Goal: Transaction & Acquisition: Purchase product/service

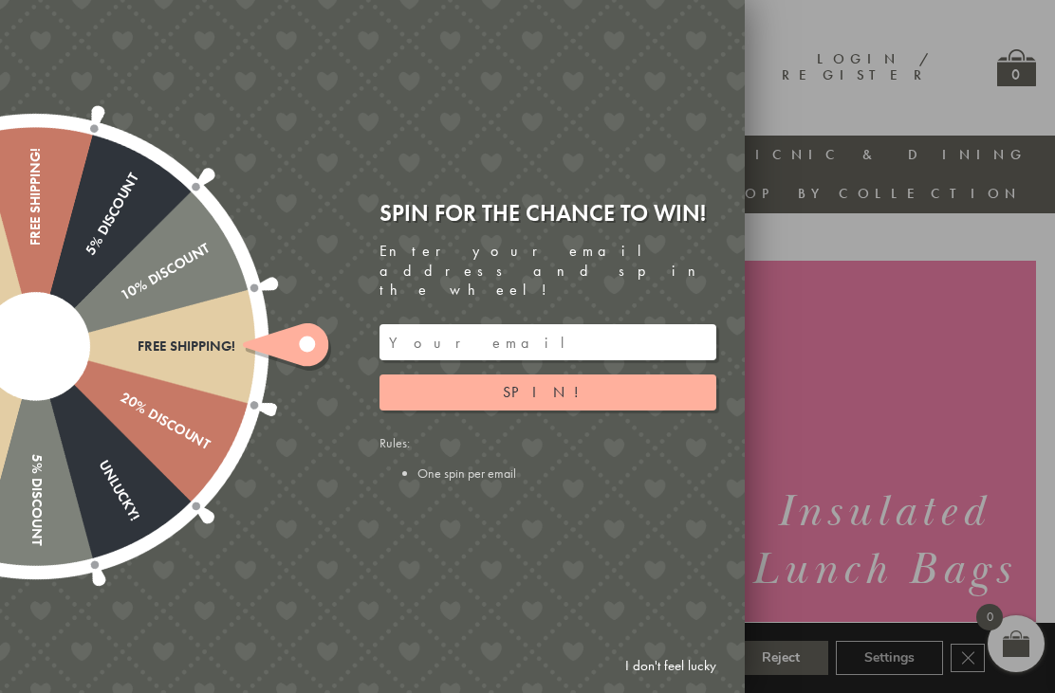
click at [465, 325] on input "email" at bounding box center [547, 342] width 337 height 36
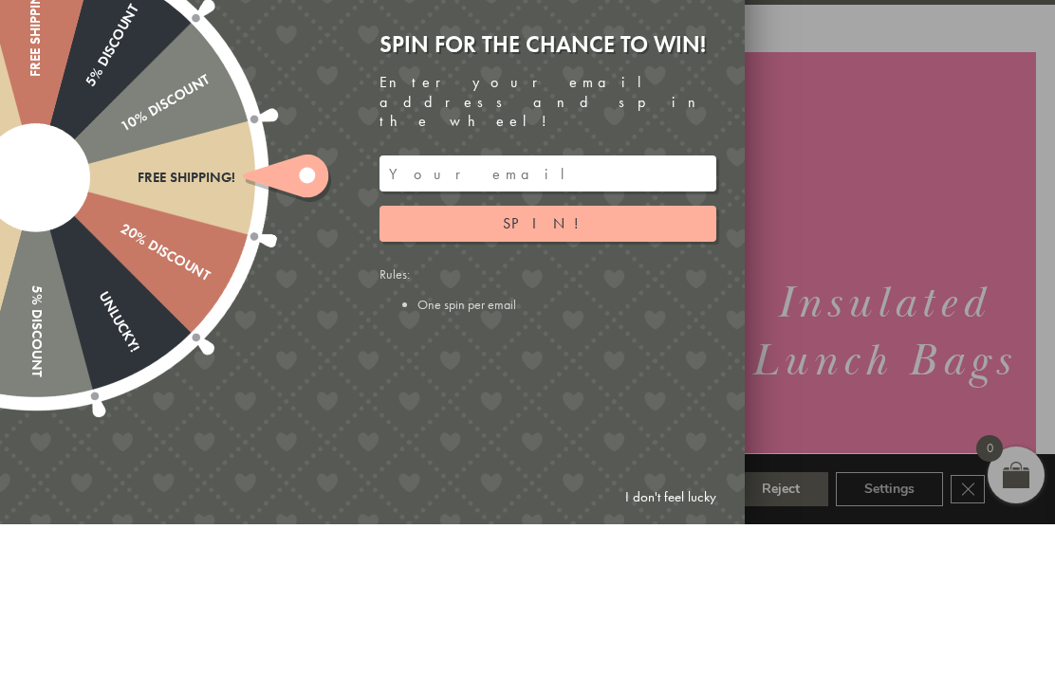
type input "valerie1305wilson@yahoo.co.uk"
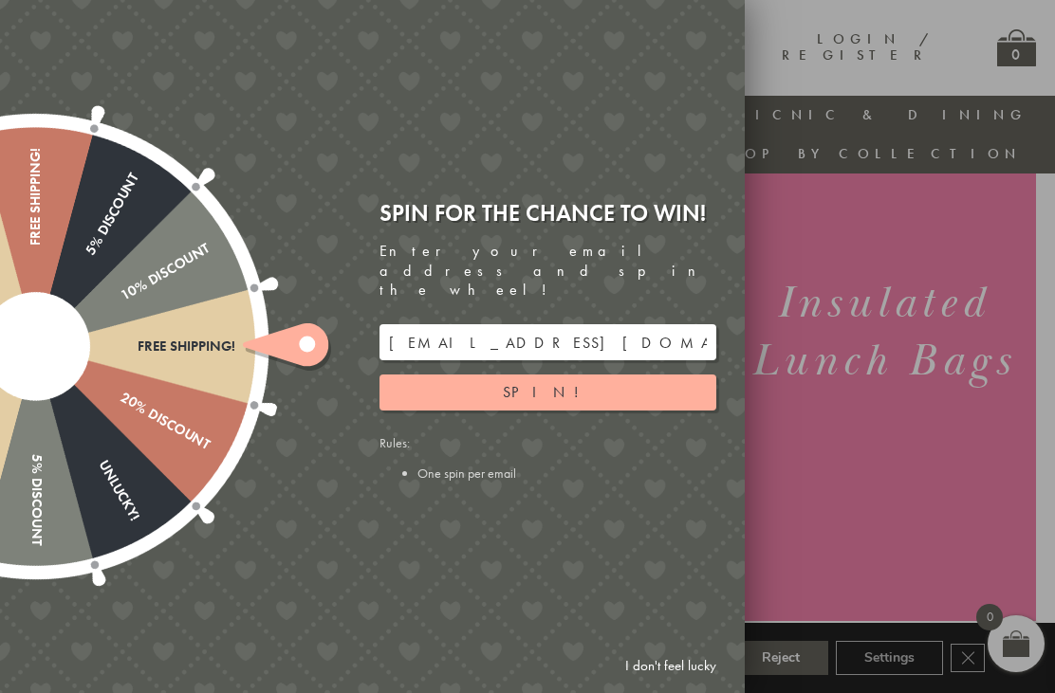
click at [562, 382] on span "Spin!" at bounding box center [548, 392] width 90 height 20
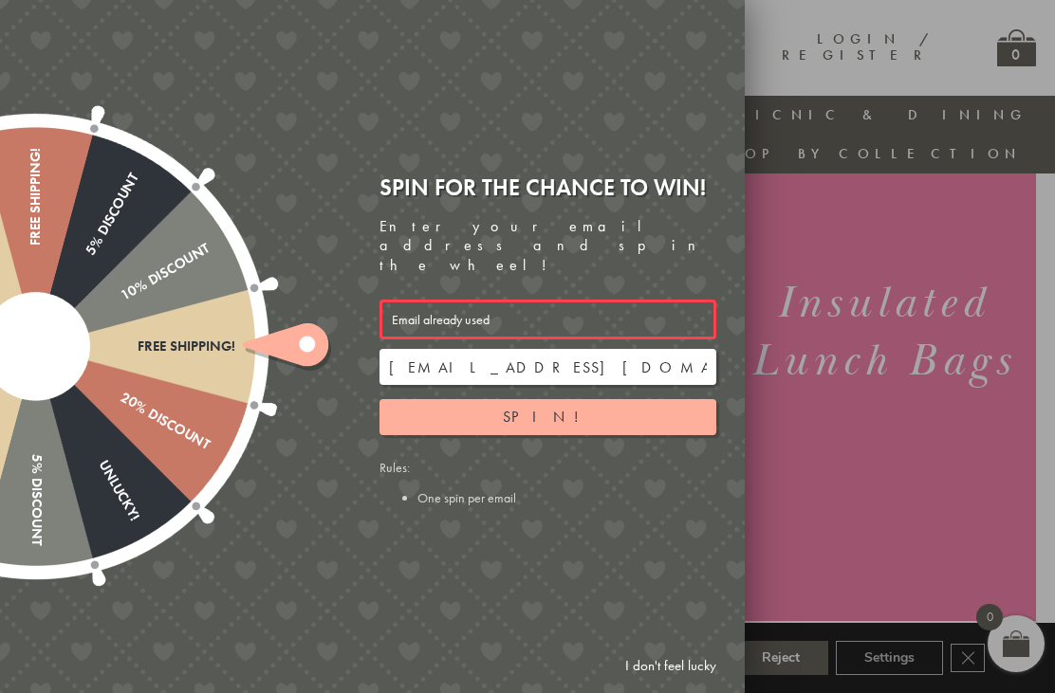
click at [546, 355] on input "valerie1305wilson@yahoo.co.uk" at bounding box center [547, 367] width 337 height 36
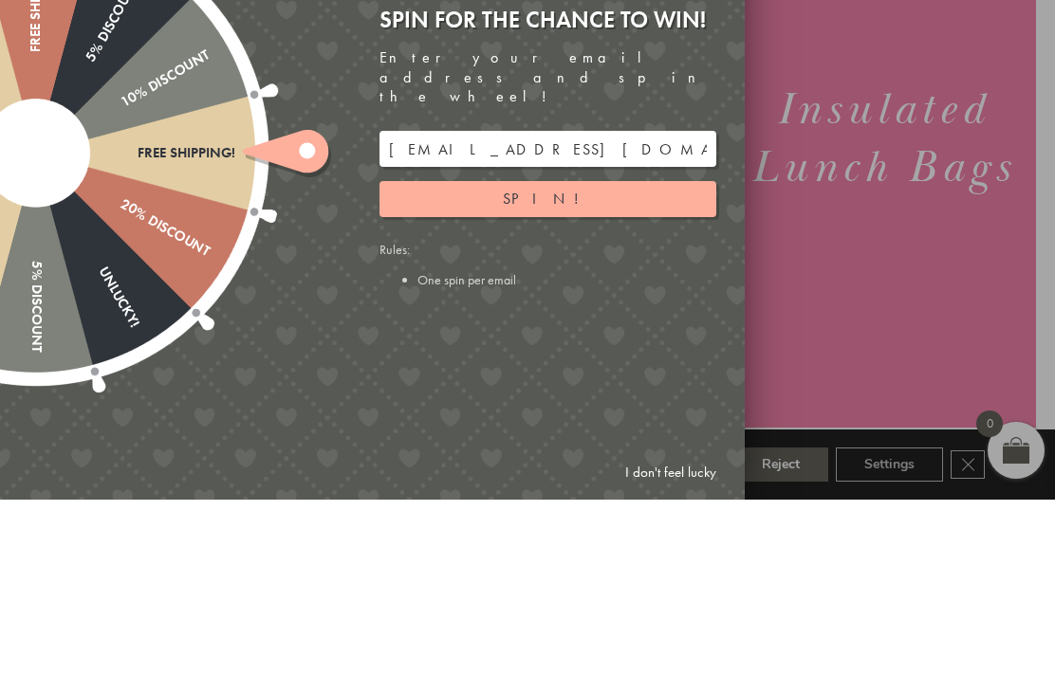
click at [561, 375] on button "Spin!" at bounding box center [547, 393] width 337 height 36
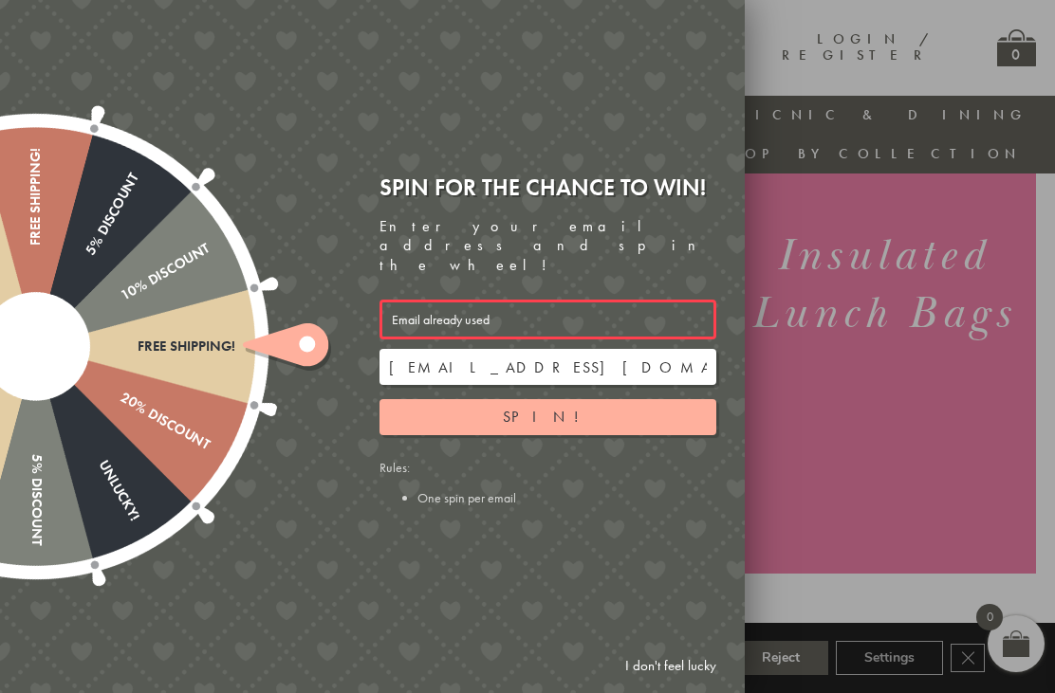
scroll to position [214, 17]
click at [673, 684] on link "I don't feel lucky" at bounding box center [671, 666] width 110 height 35
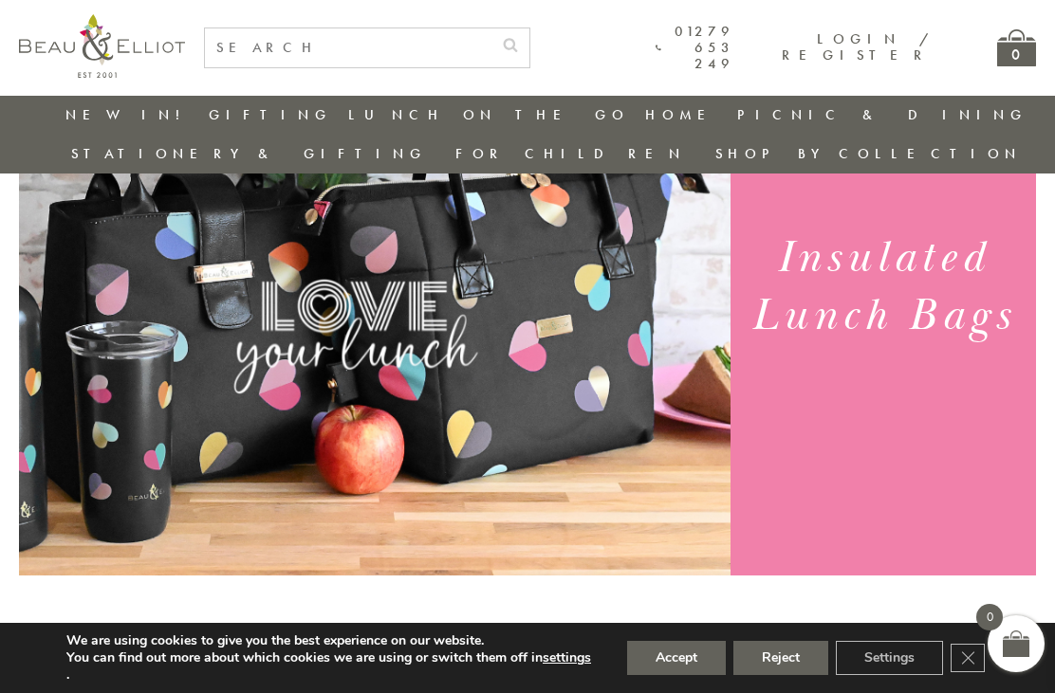
click at [683, 675] on button "Accept" at bounding box center [676, 658] width 99 height 34
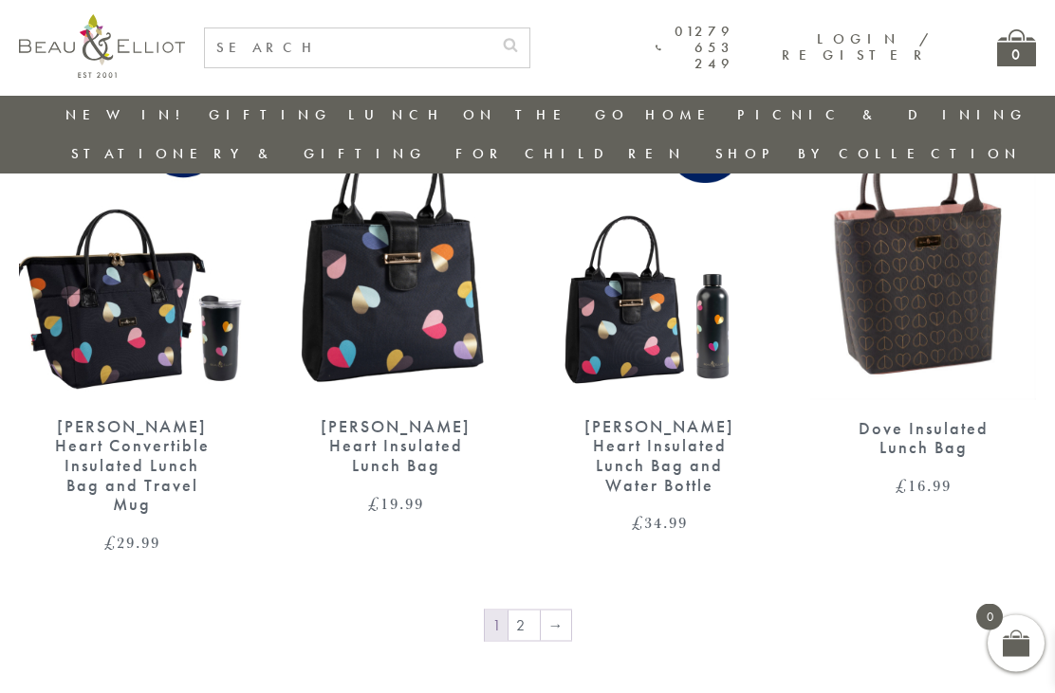
scroll to position [2829, 17]
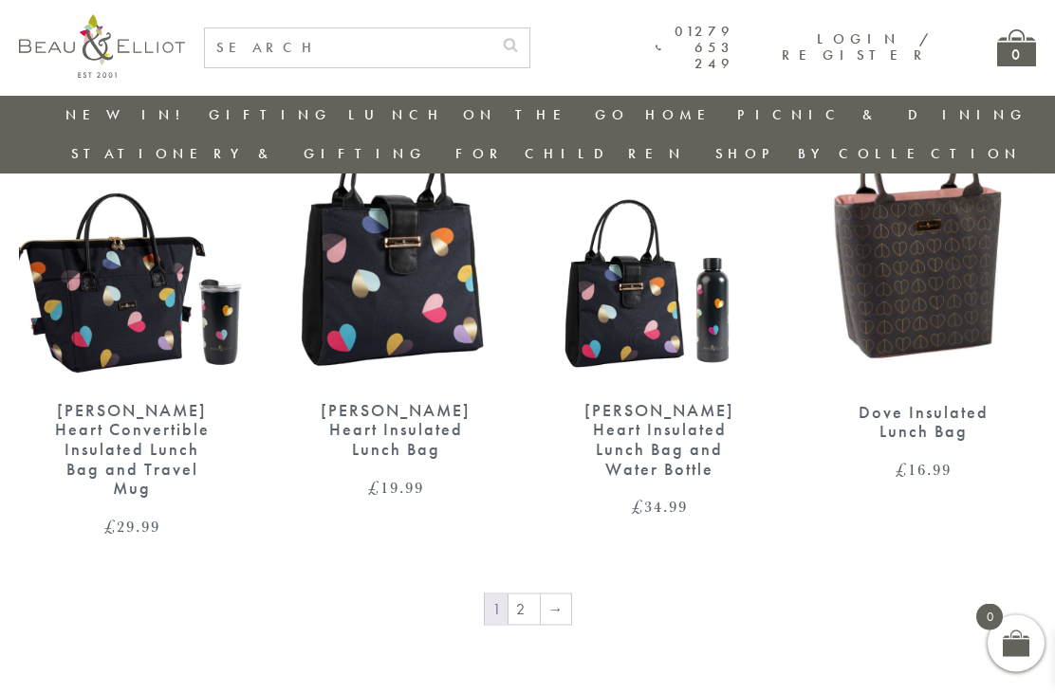
click at [509, 595] on link "2" at bounding box center [523, 610] width 31 height 30
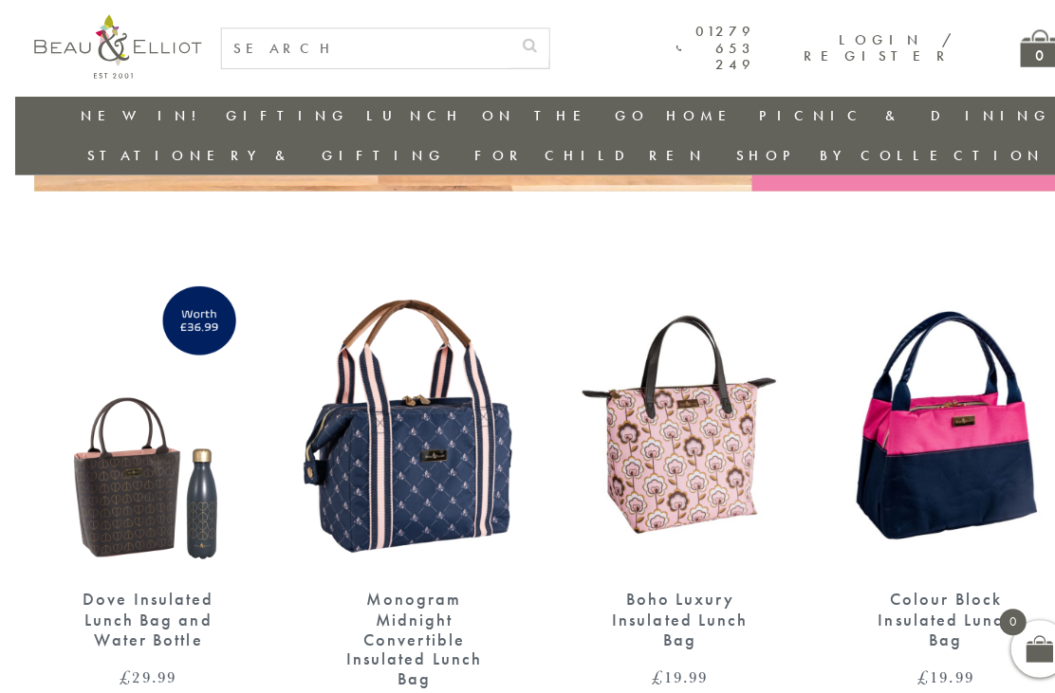
scroll to position [600, 0]
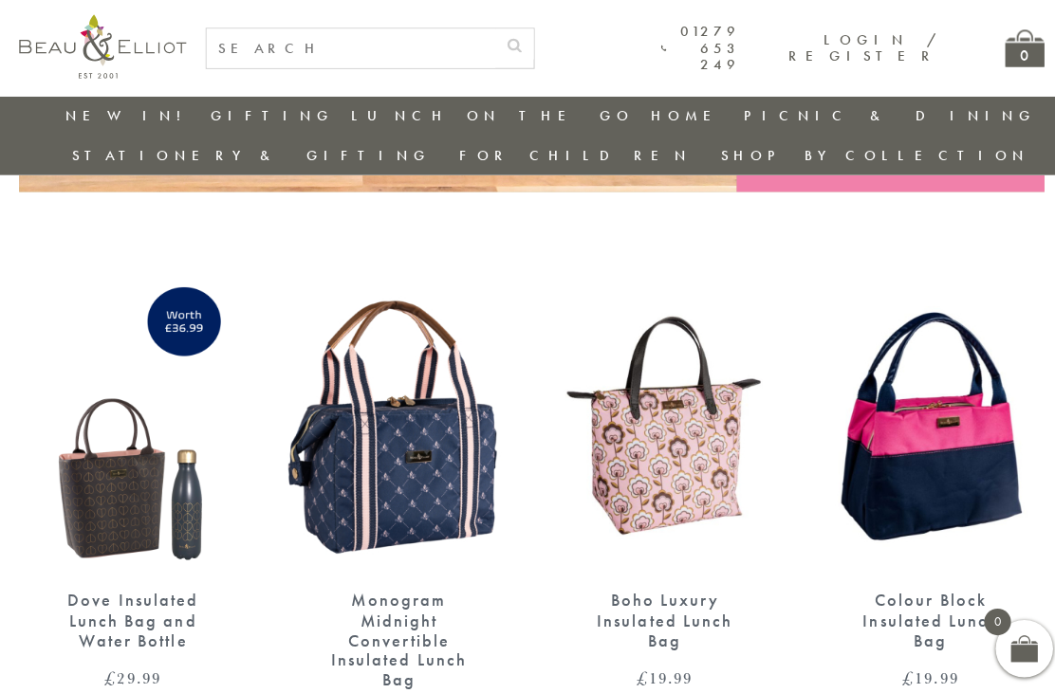
click at [446, 448] on img at bounding box center [396, 421] width 226 height 291
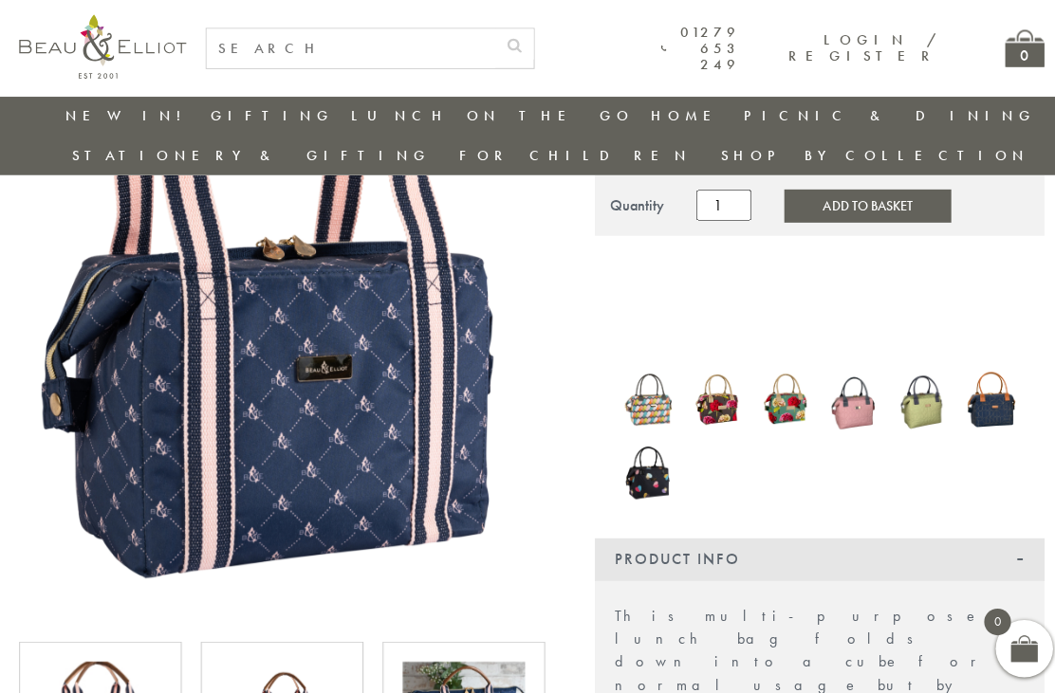
scroll to position [312, 0]
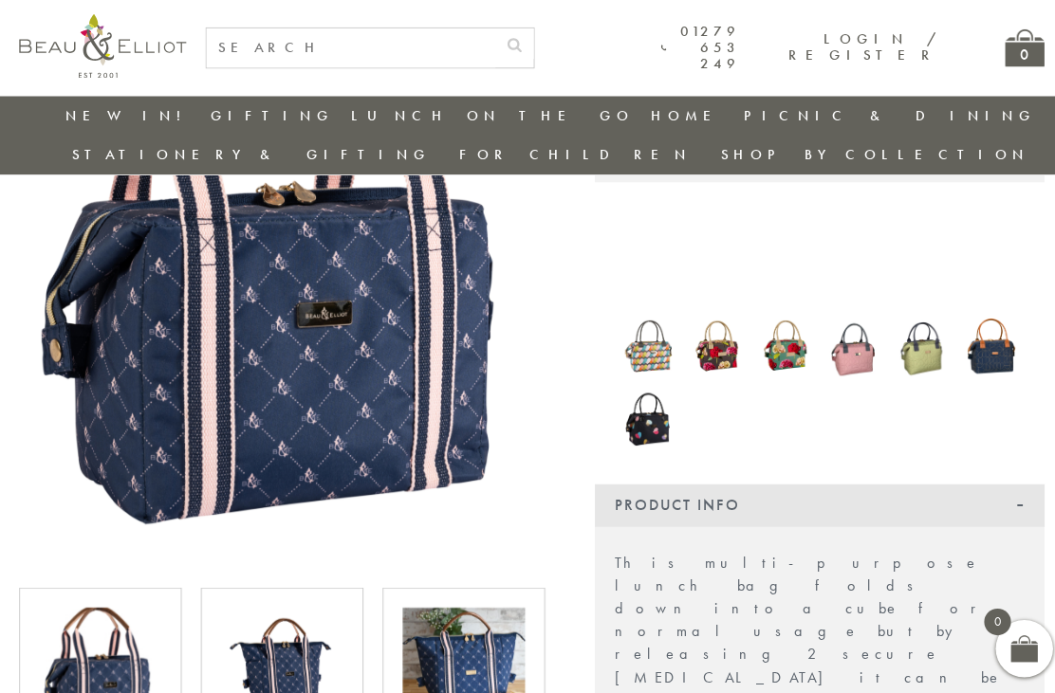
click at [300, 630] on img at bounding box center [279, 663] width 121 height 121
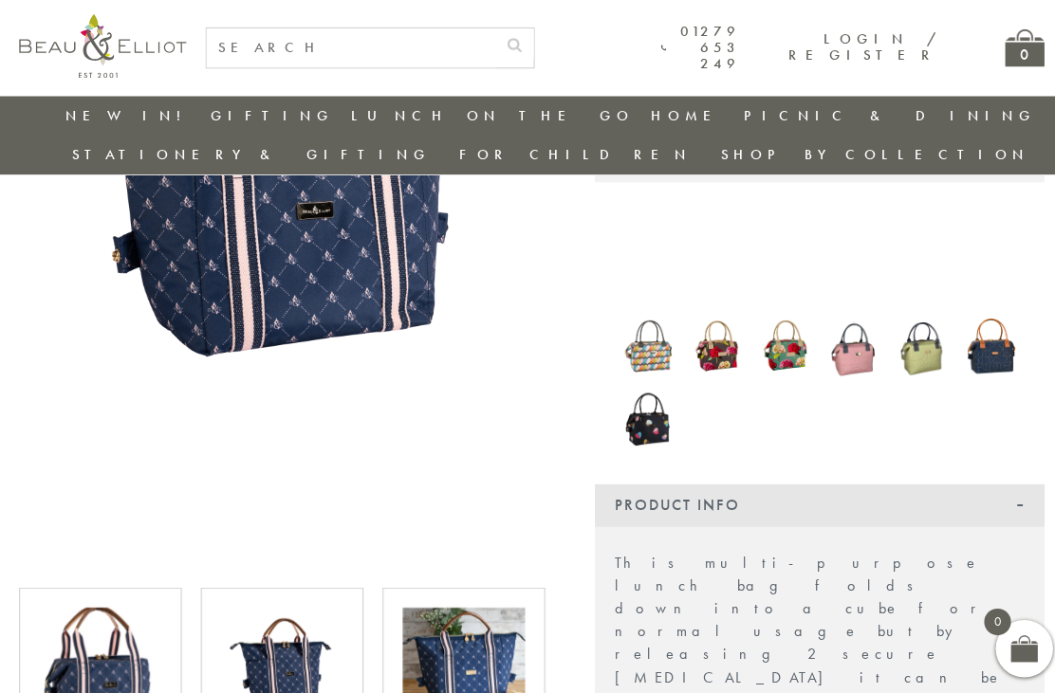
click at [471, 610] on img at bounding box center [459, 663] width 121 height 121
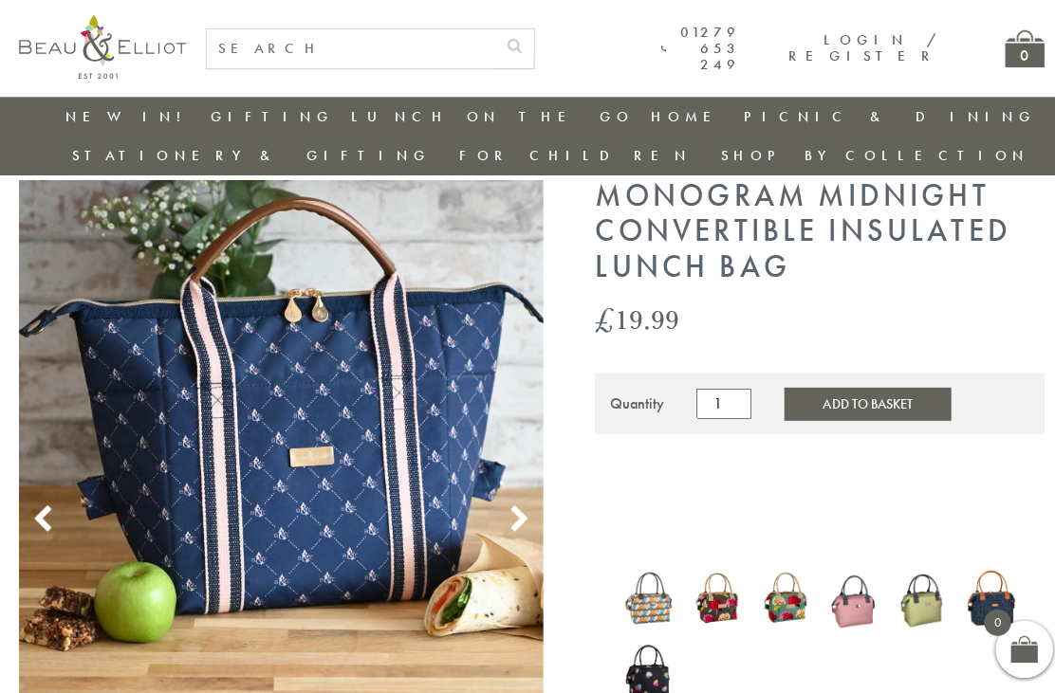
scroll to position [60, 0]
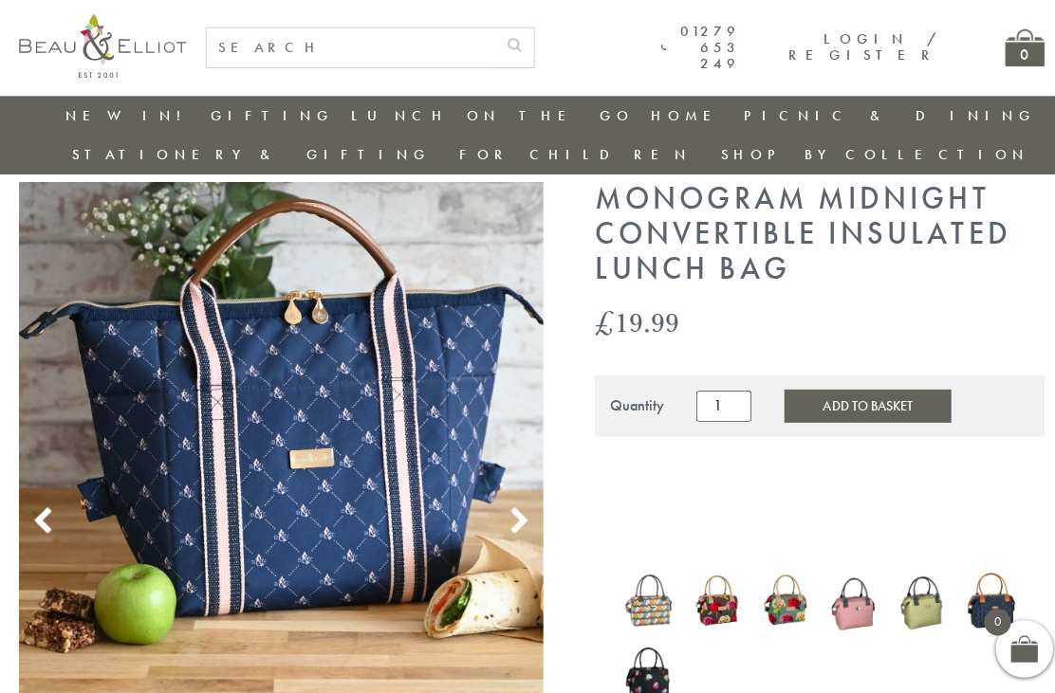
click at [505, 504] on icon at bounding box center [515, 518] width 28 height 28
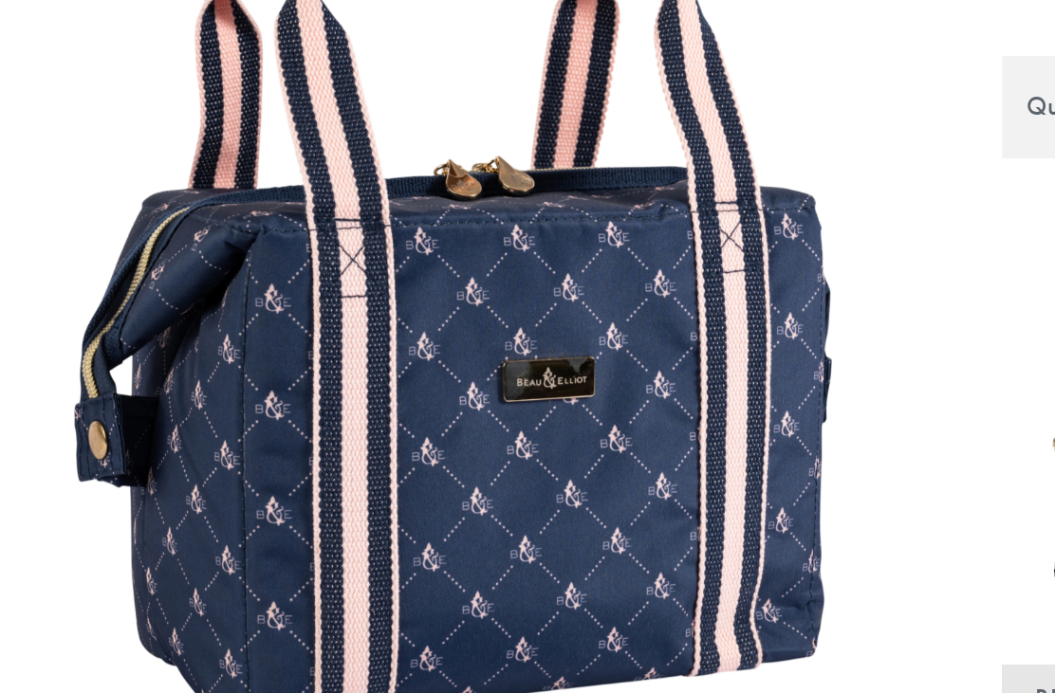
scroll to position [116, 0]
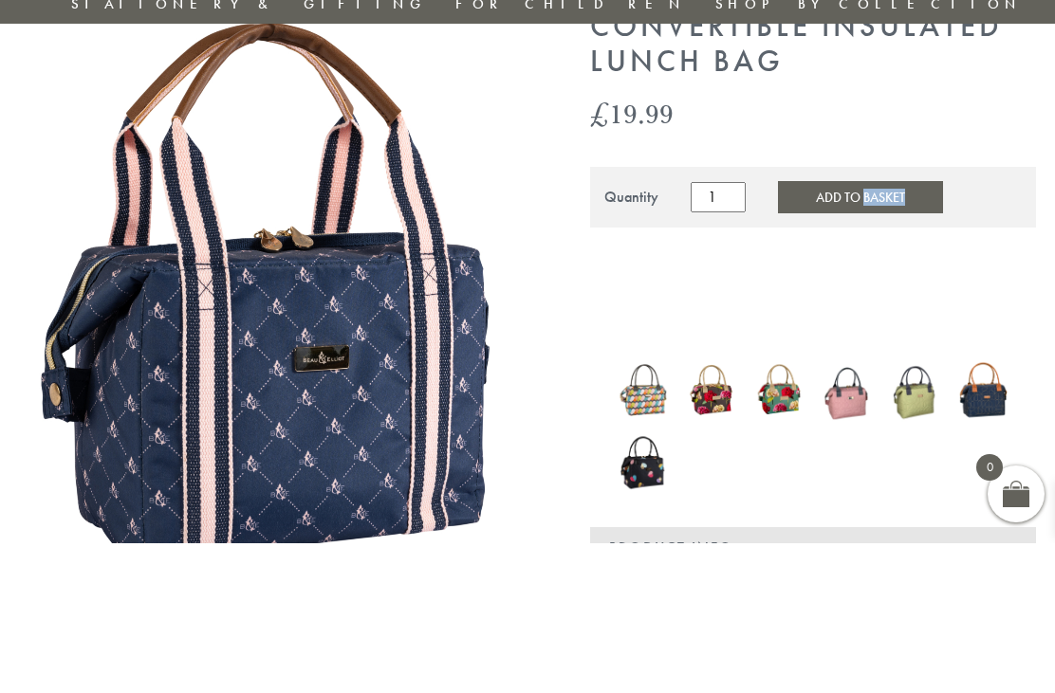
click at [856, 508] on img at bounding box center [846, 540] width 49 height 65
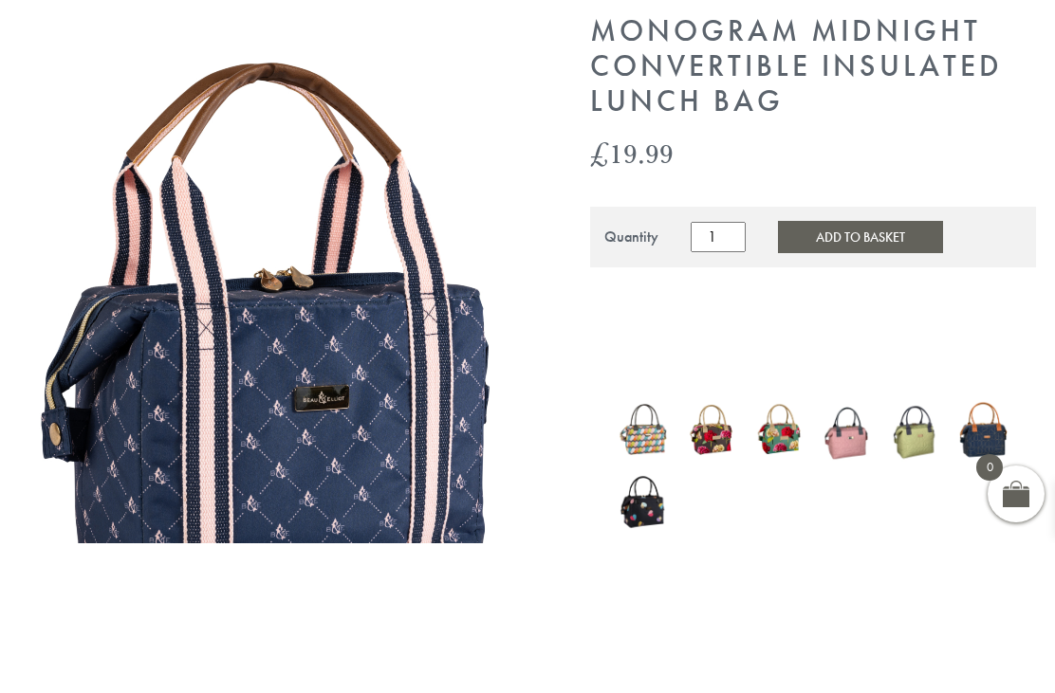
scroll to position [326, 0]
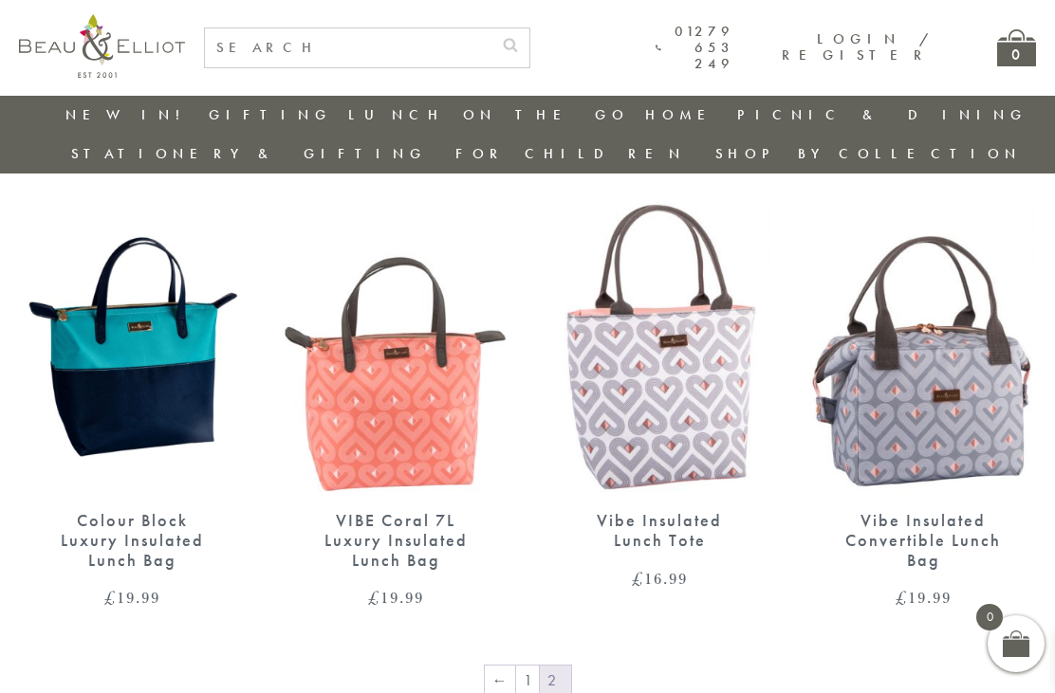
scroll to position [1204, 0]
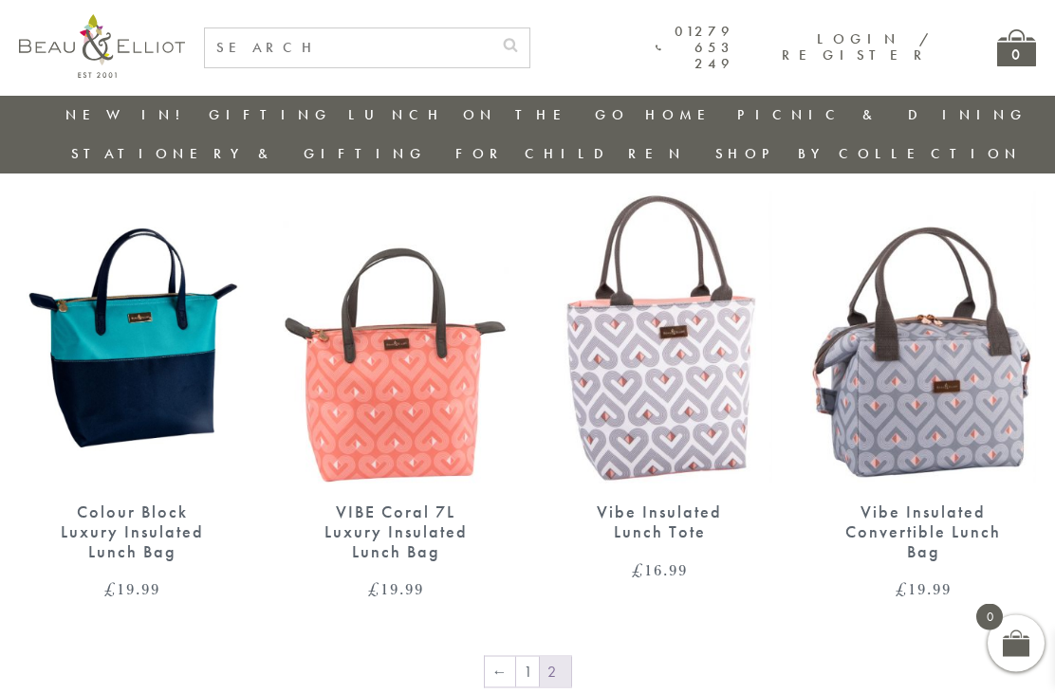
click at [971, 366] on img at bounding box center [923, 338] width 226 height 291
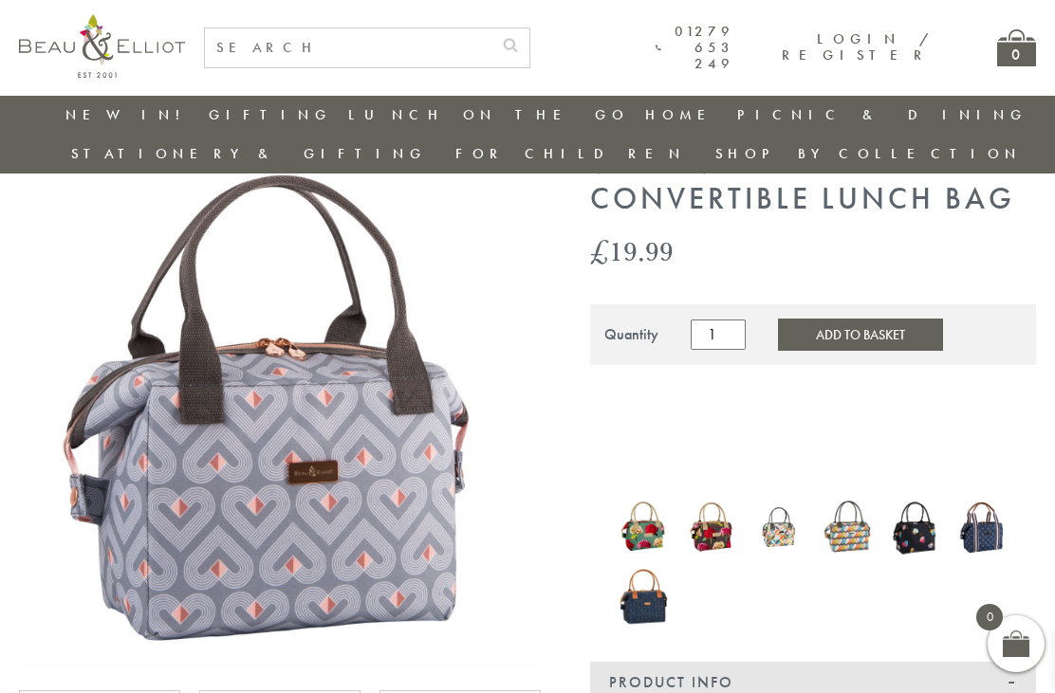
scroll to position [91, 0]
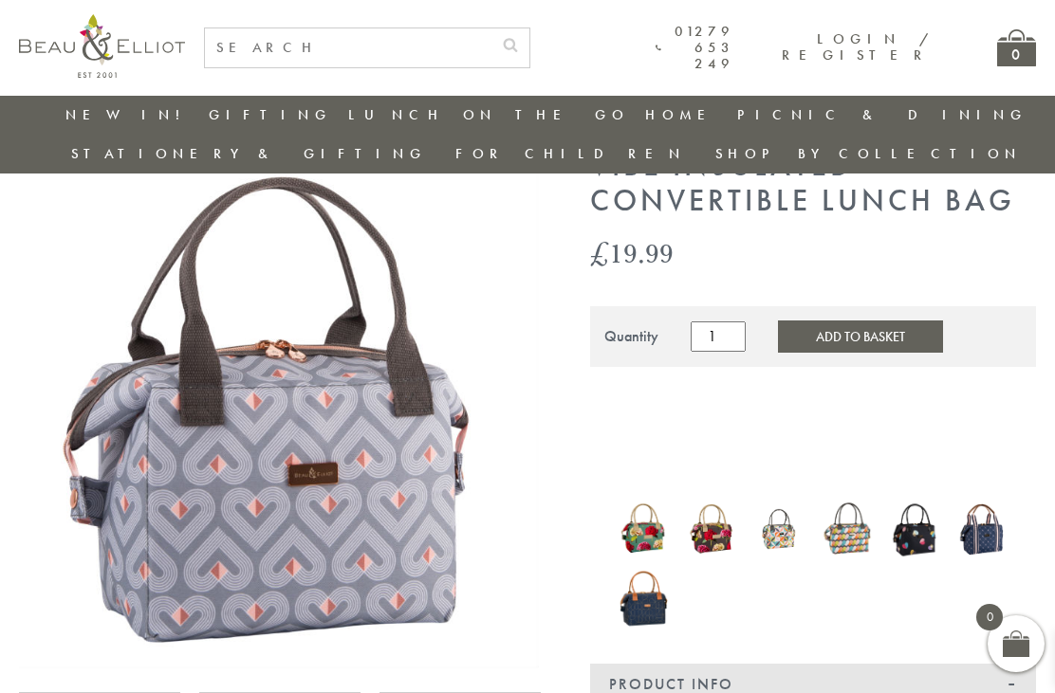
click at [420, 475] on img at bounding box center [279, 409] width 520 height 520
click at [859, 498] on img at bounding box center [846, 529] width 49 height 63
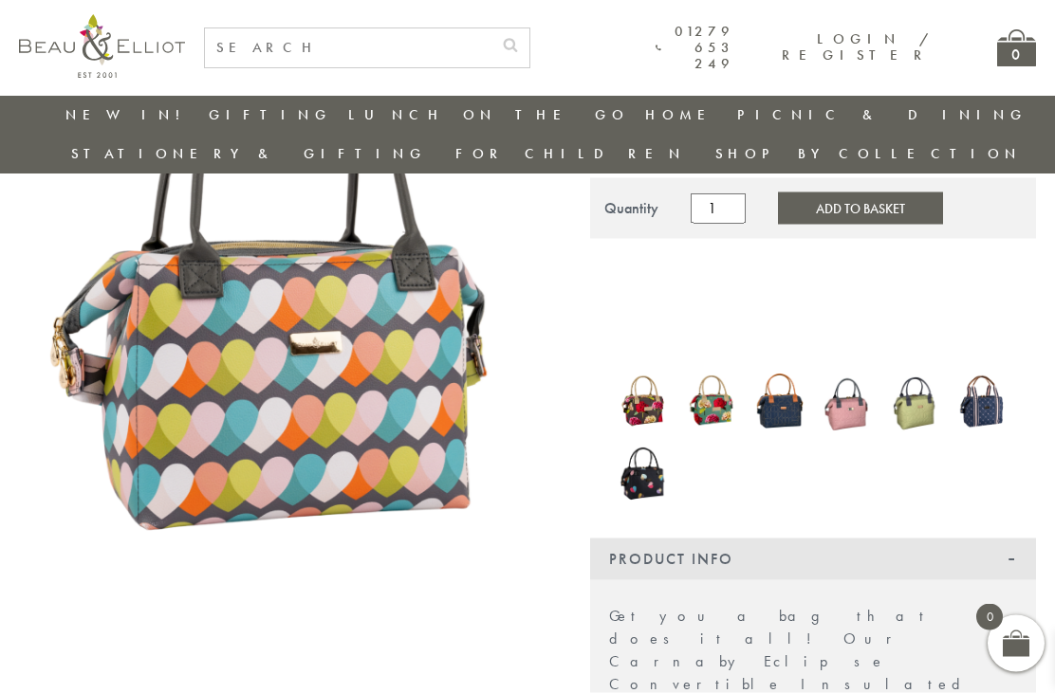
scroll to position [255, 0]
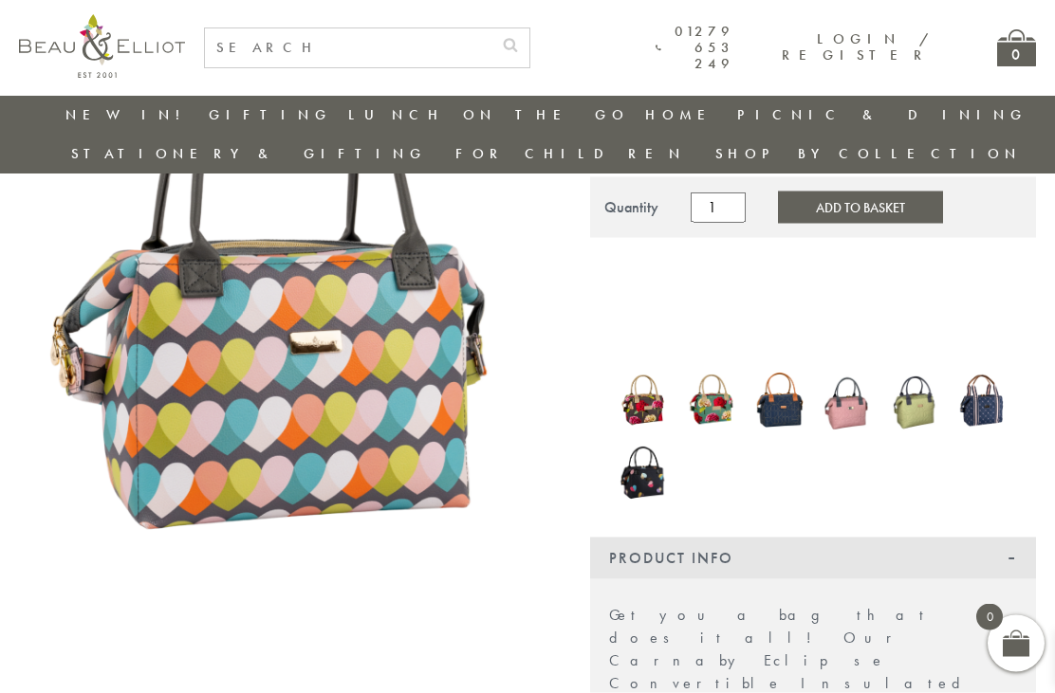
click at [711, 371] on img at bounding box center [711, 400] width 49 height 65
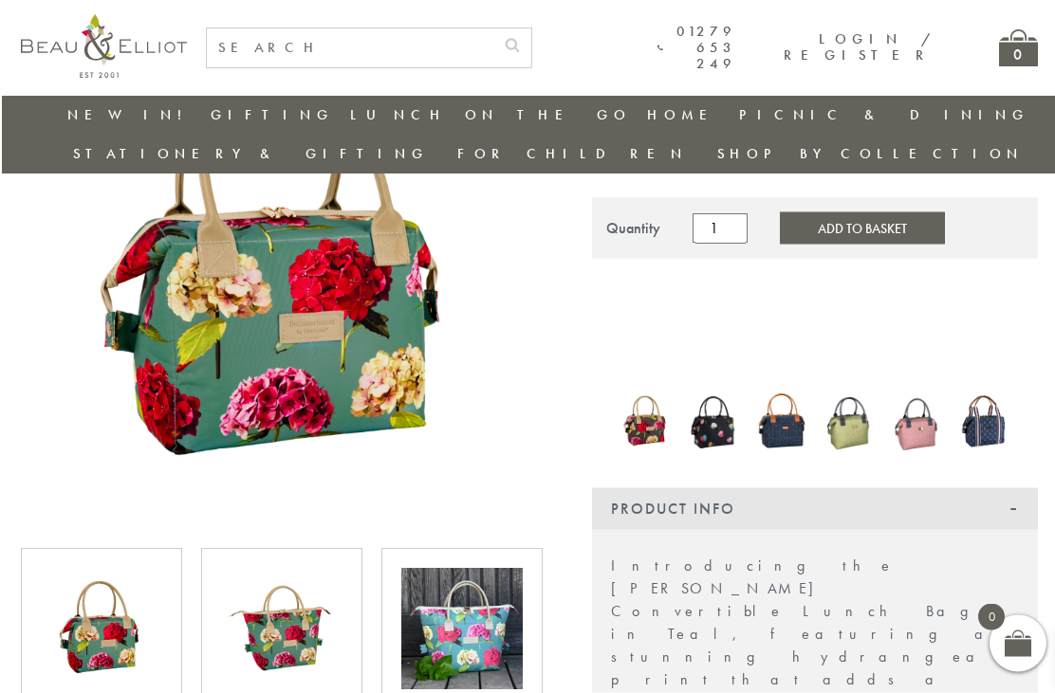
scroll to position [235, 0]
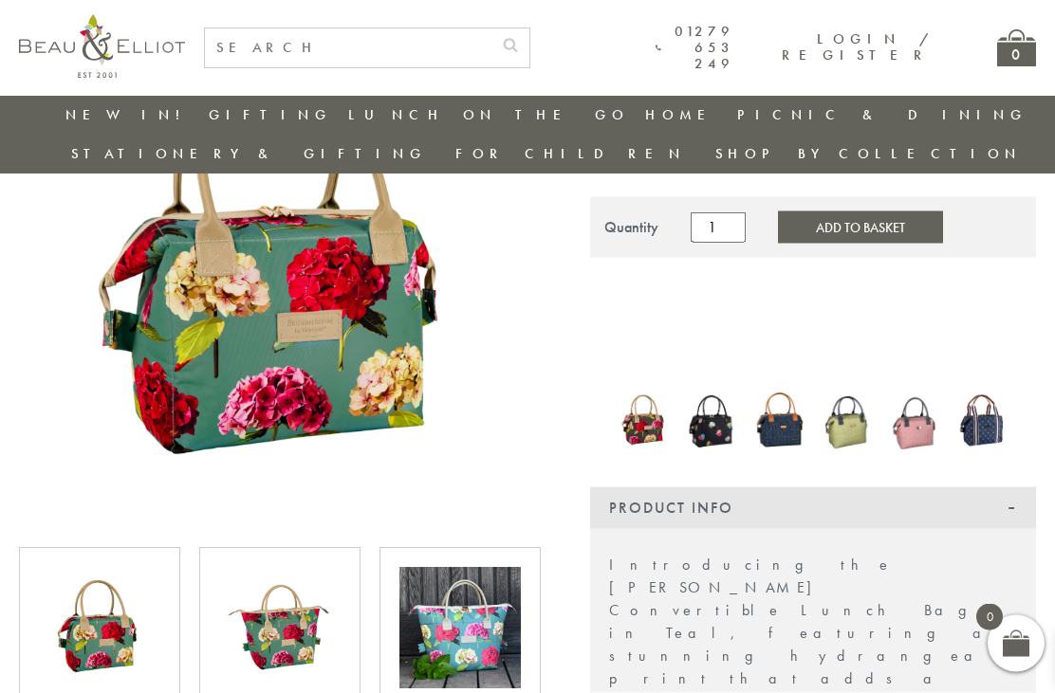
click at [870, 387] on img at bounding box center [846, 421] width 49 height 68
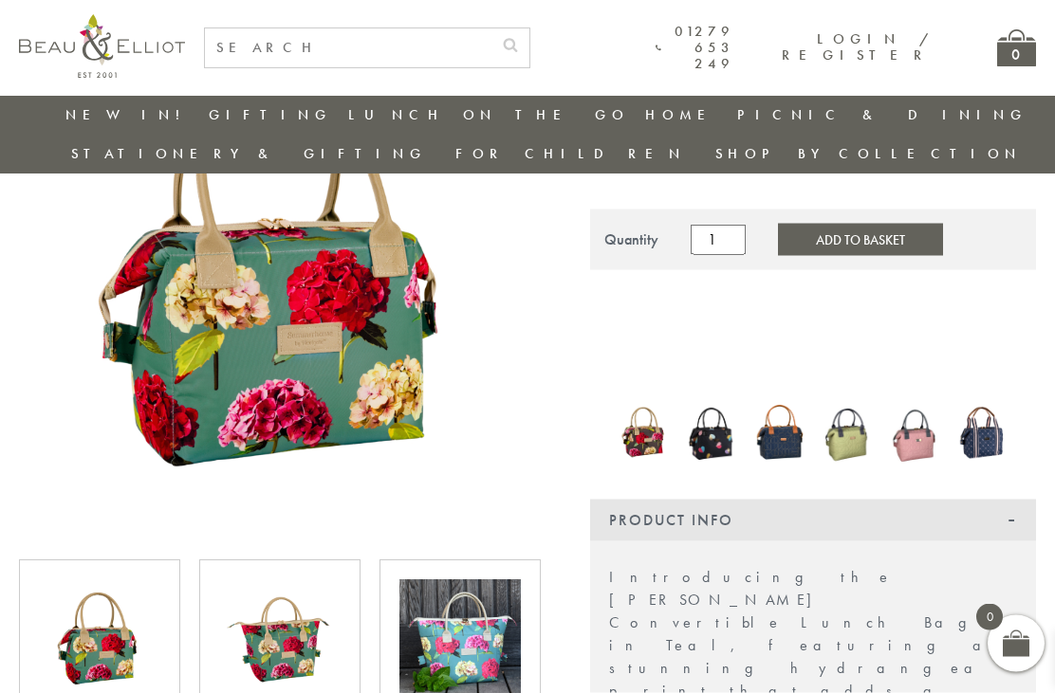
scroll to position [224, 17]
click at [906, 399] on img at bounding box center [915, 431] width 49 height 65
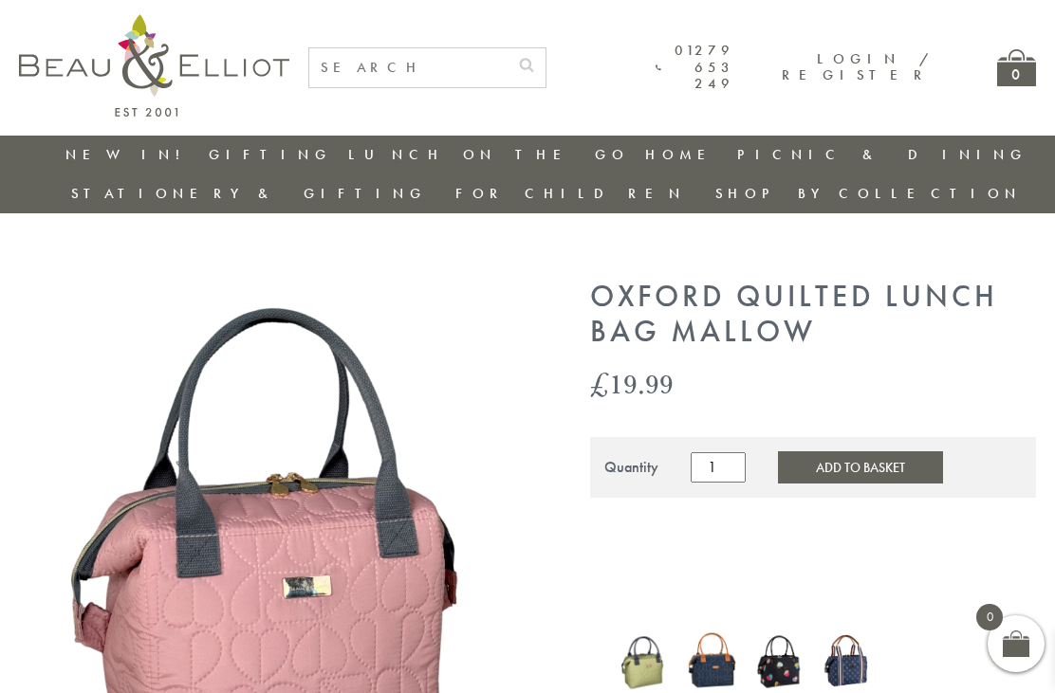
scroll to position [298, 0]
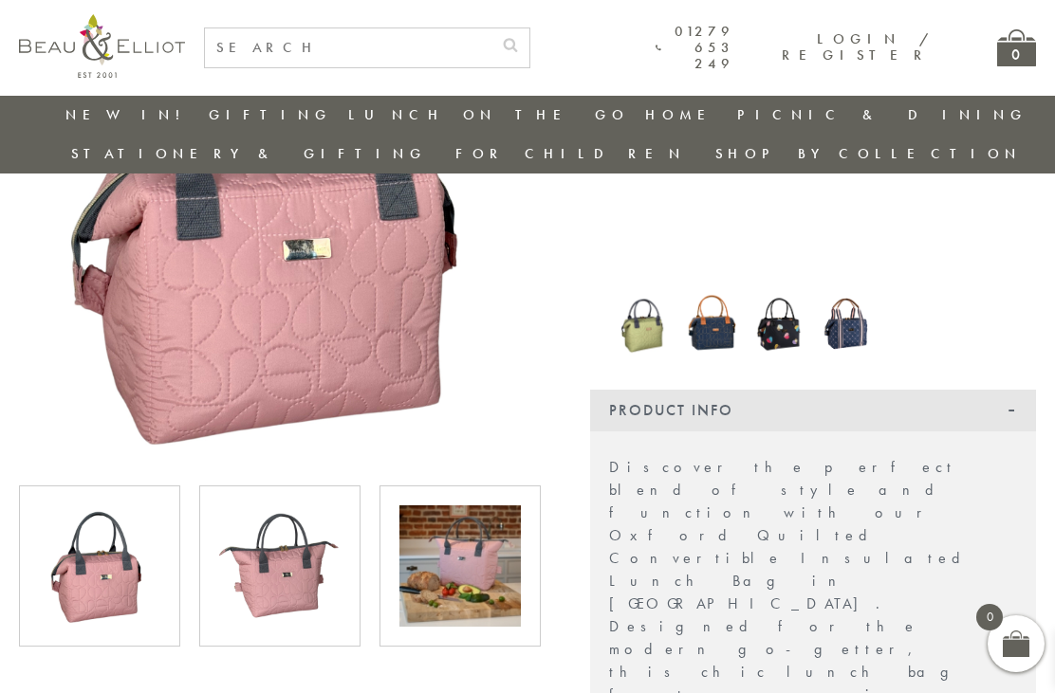
click at [470, 558] on img at bounding box center [459, 566] width 121 height 121
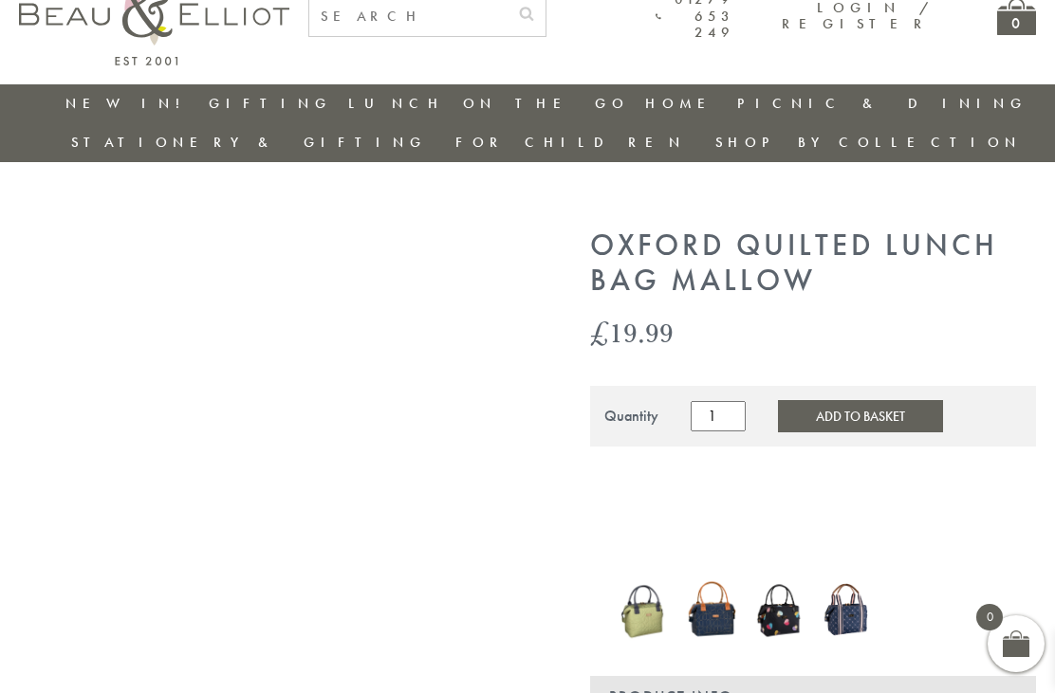
scroll to position [0, 0]
